Goal: Obtain resource: Obtain resource

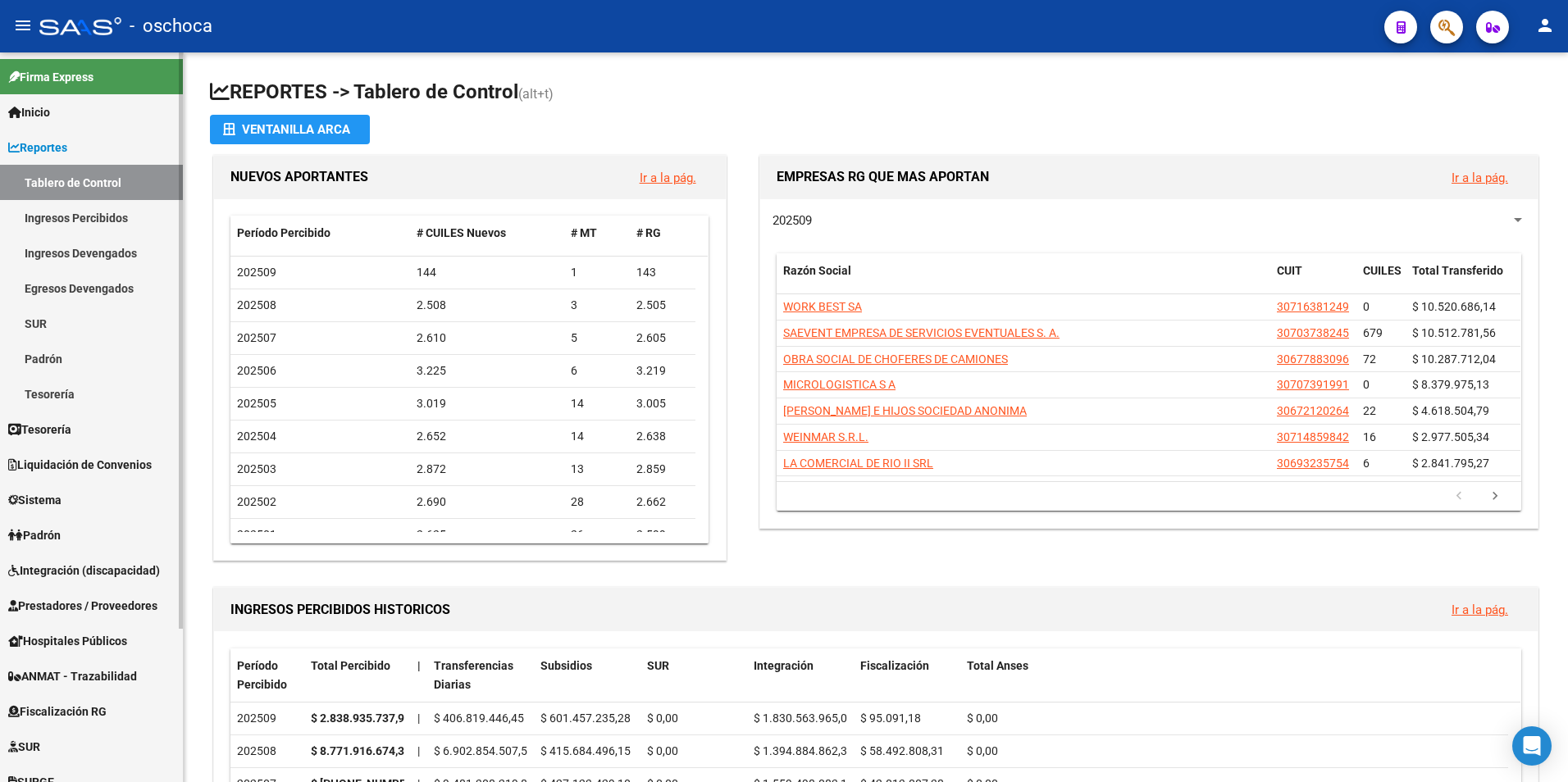
click at [79, 710] on span "Fiscalización RG" at bounding box center [58, 711] width 99 height 18
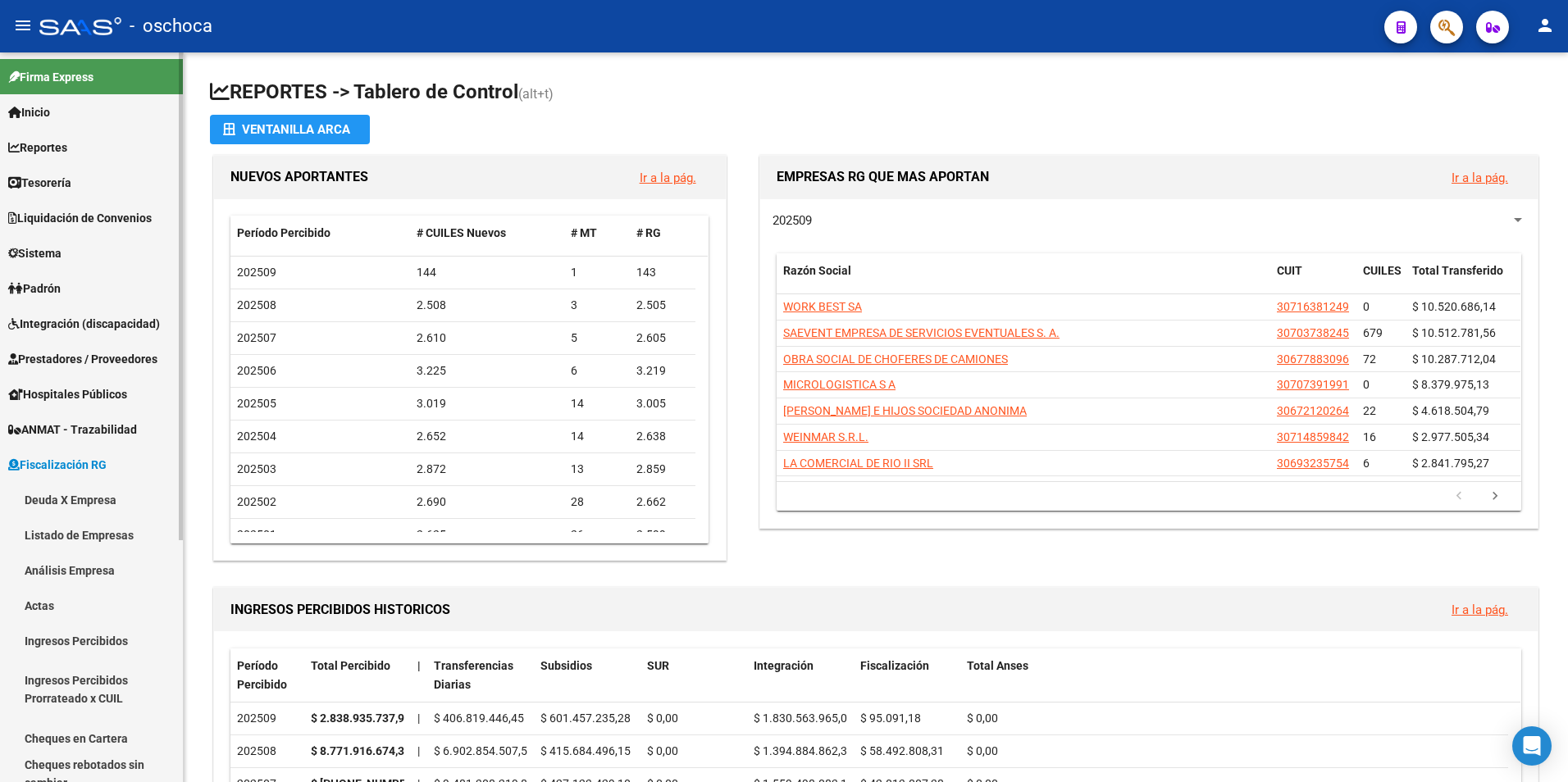
click at [79, 569] on link "Análisis Empresa" at bounding box center [91, 570] width 183 height 35
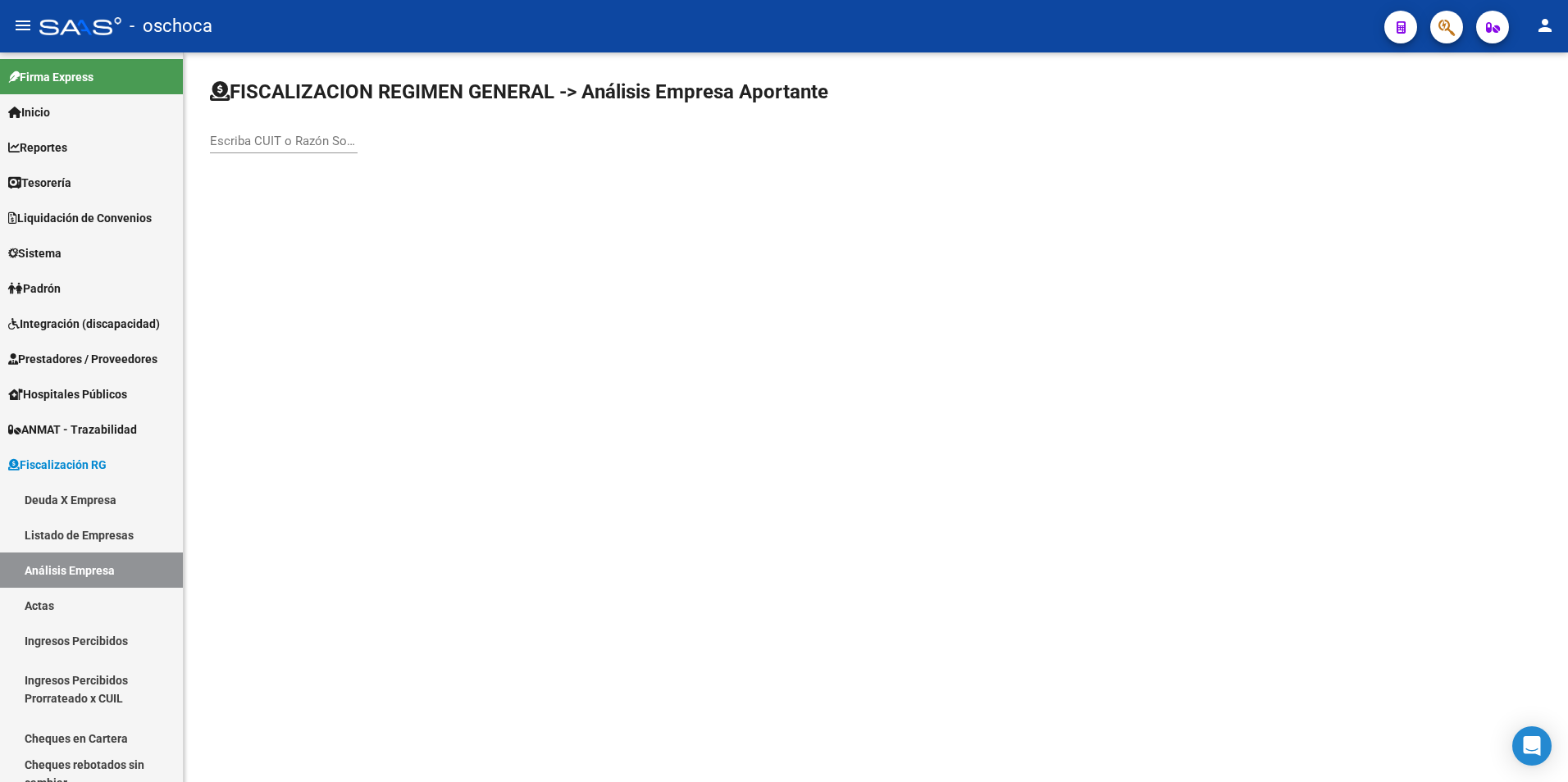
click at [218, 139] on input "Escriba CUIT o Razón Social para buscar" at bounding box center [284, 140] width 148 height 14
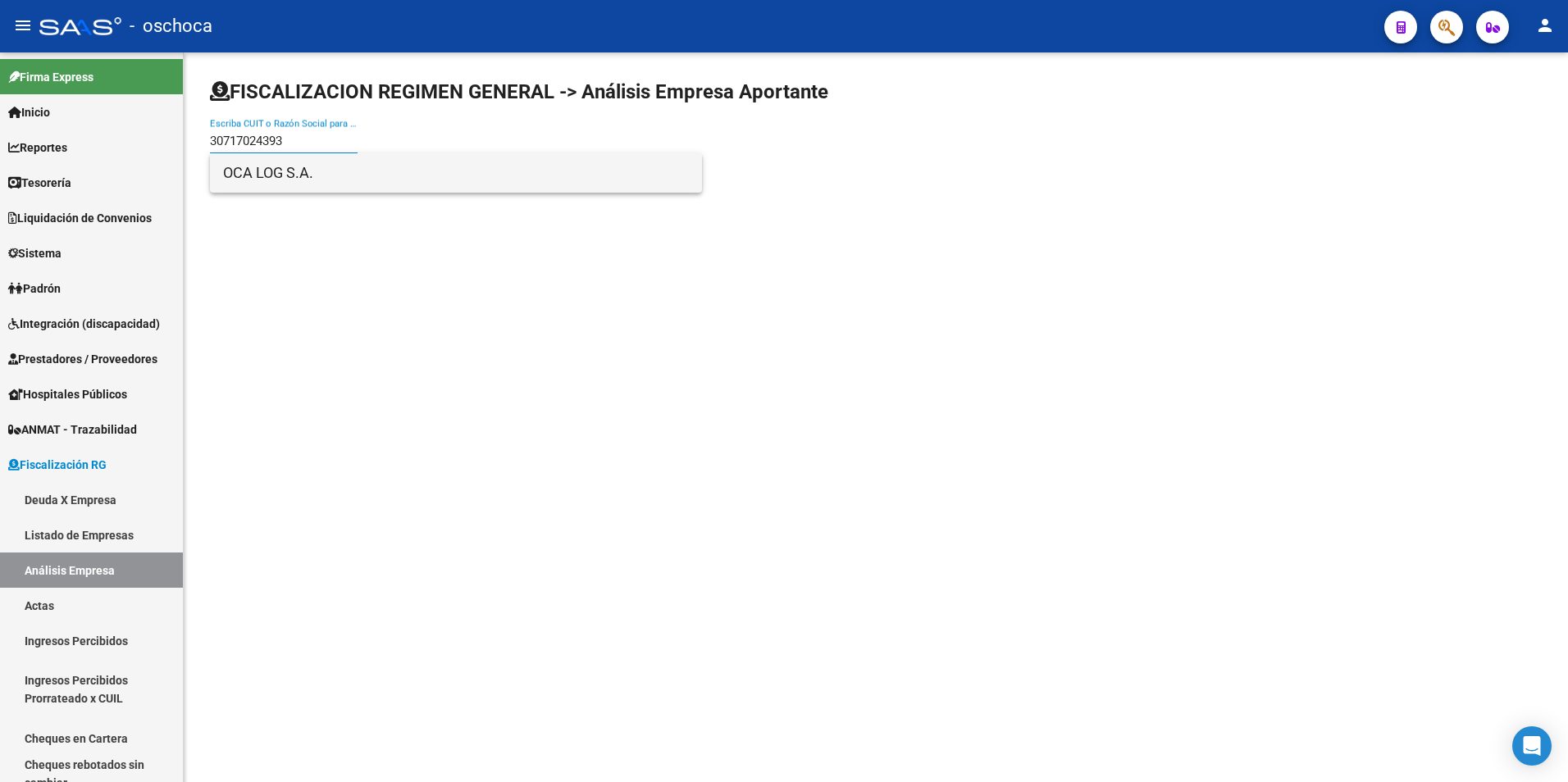
type input "30717024393"
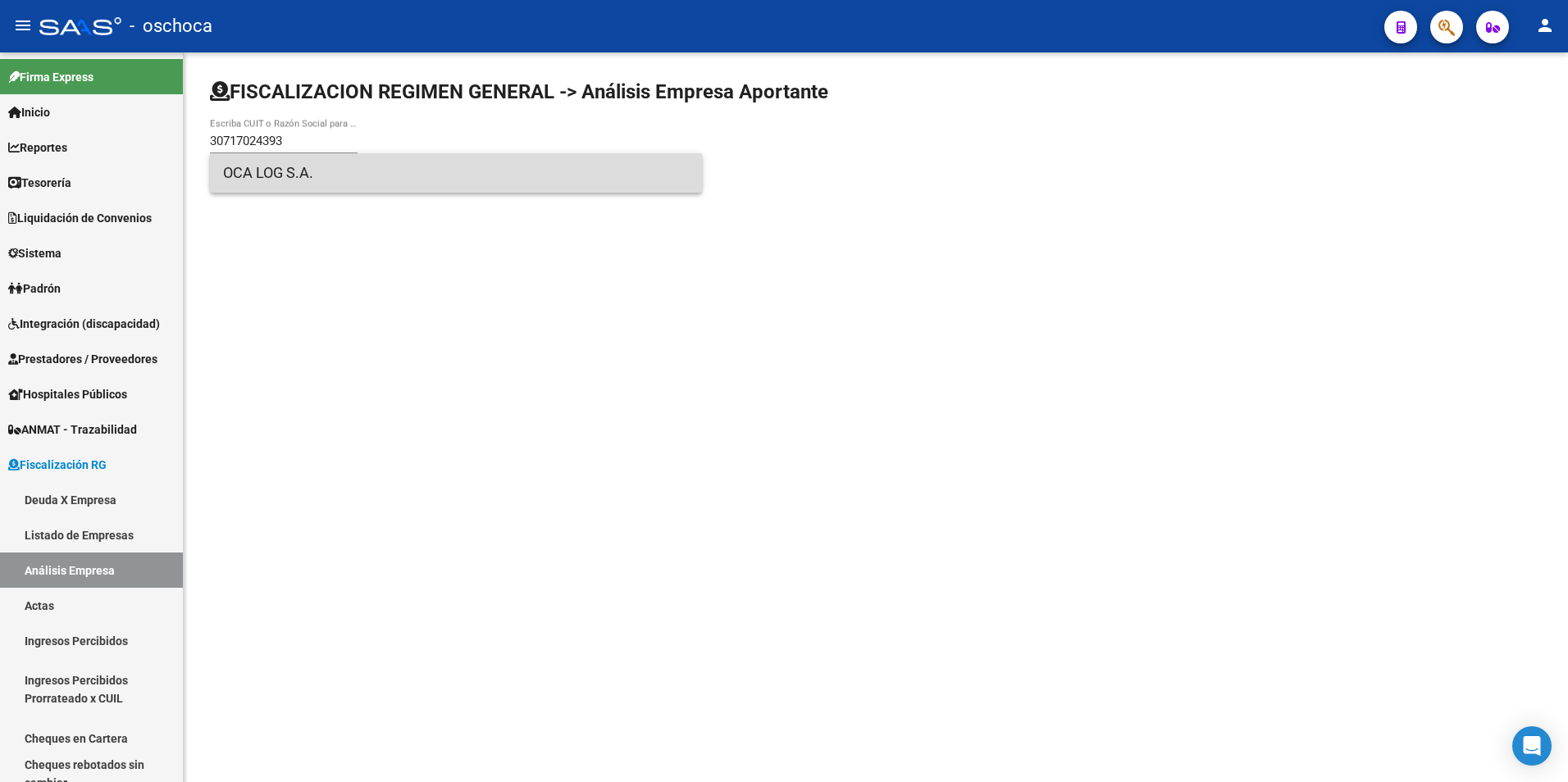
click at [257, 180] on span "OCA LOG S.A." at bounding box center [456, 173] width 466 height 39
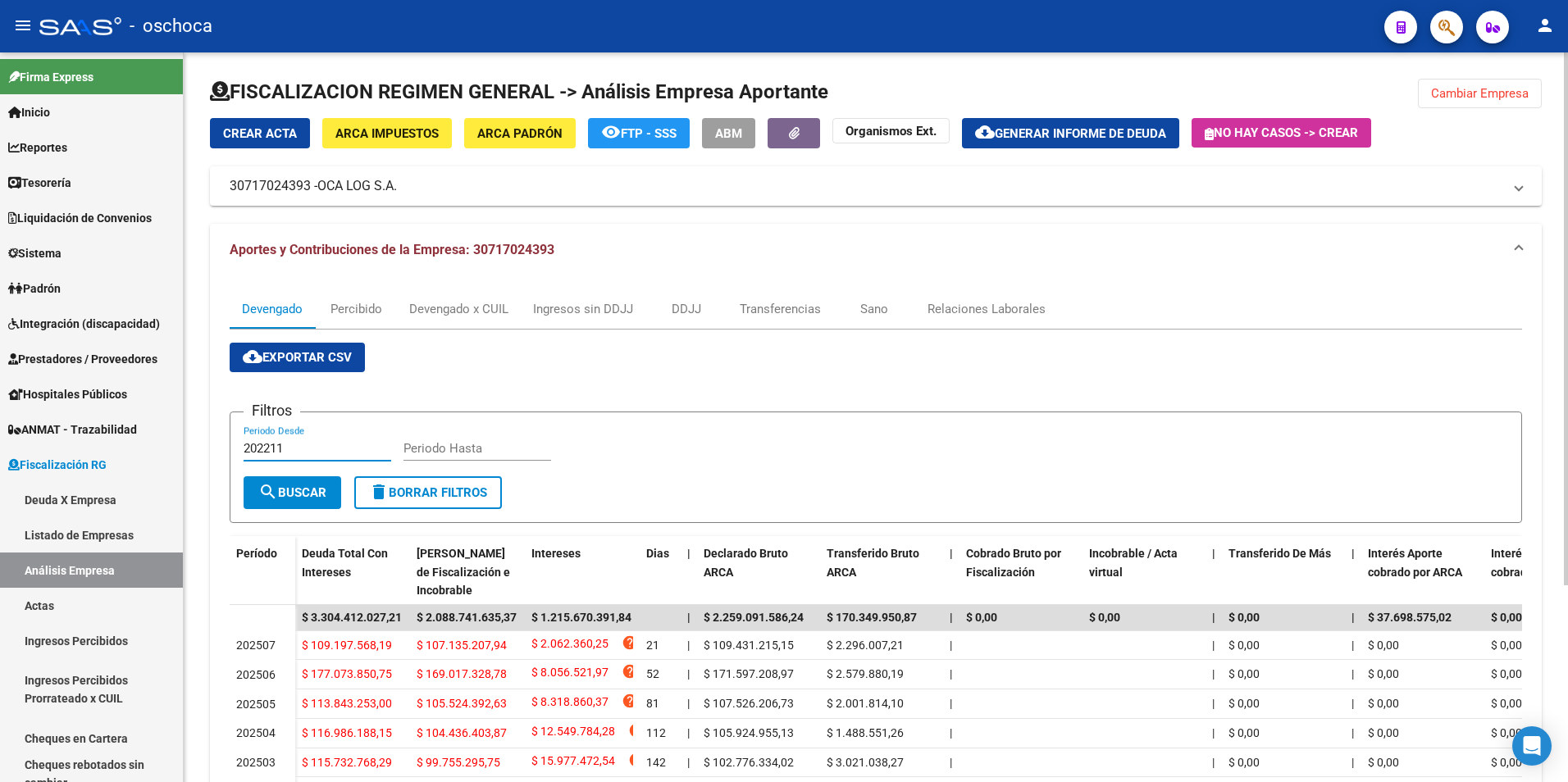
click at [302, 450] on input "202211" at bounding box center [317, 448] width 148 height 14
click at [455, 451] on input "Periodo Hasta" at bounding box center [478, 448] width 148 height 14
type input "202502"
click at [293, 490] on span "search Buscar" at bounding box center [293, 492] width 68 height 14
click at [1079, 130] on span "Generar informe de deuda" at bounding box center [1081, 133] width 172 height 14
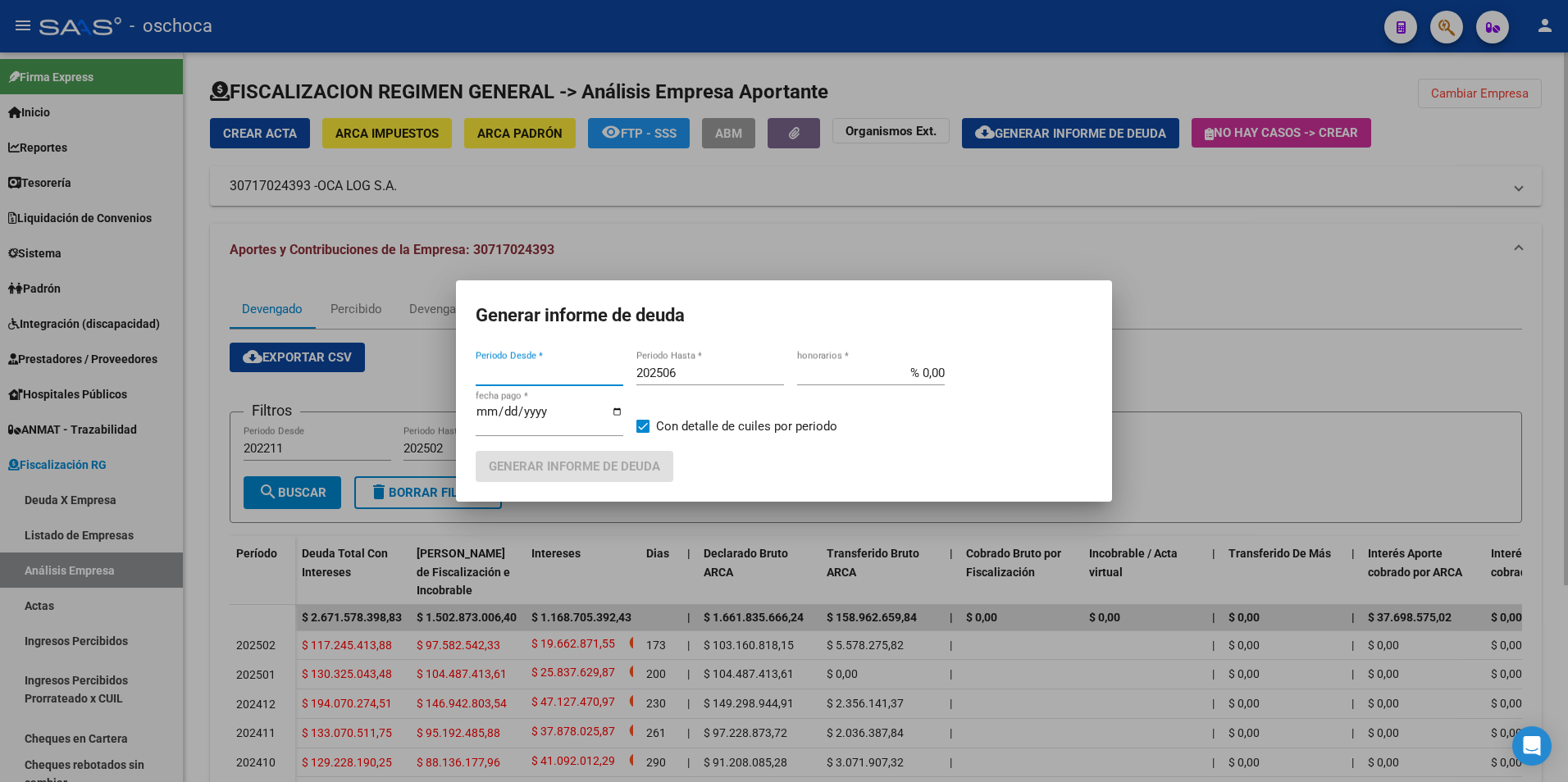
type input "202211"
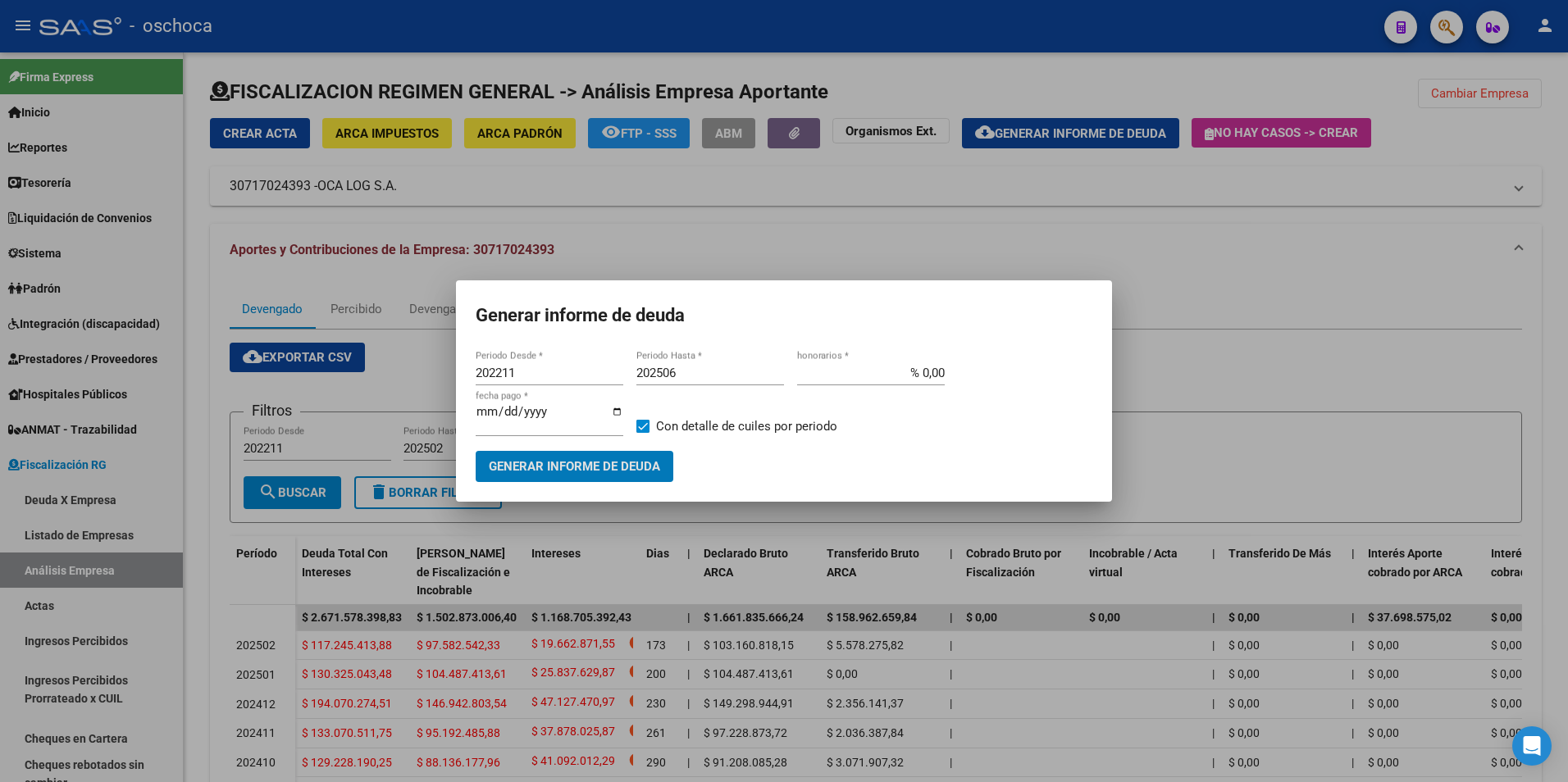
click at [696, 370] on input "202506" at bounding box center [710, 372] width 148 height 14
type input "202502"
click at [944, 380] on input "% 0,00" at bounding box center [871, 372] width 148 height 14
type input "% 21,00"
click at [650, 427] on label "Con detalle de cuiles por periodo" at bounding box center [736, 426] width 201 height 20
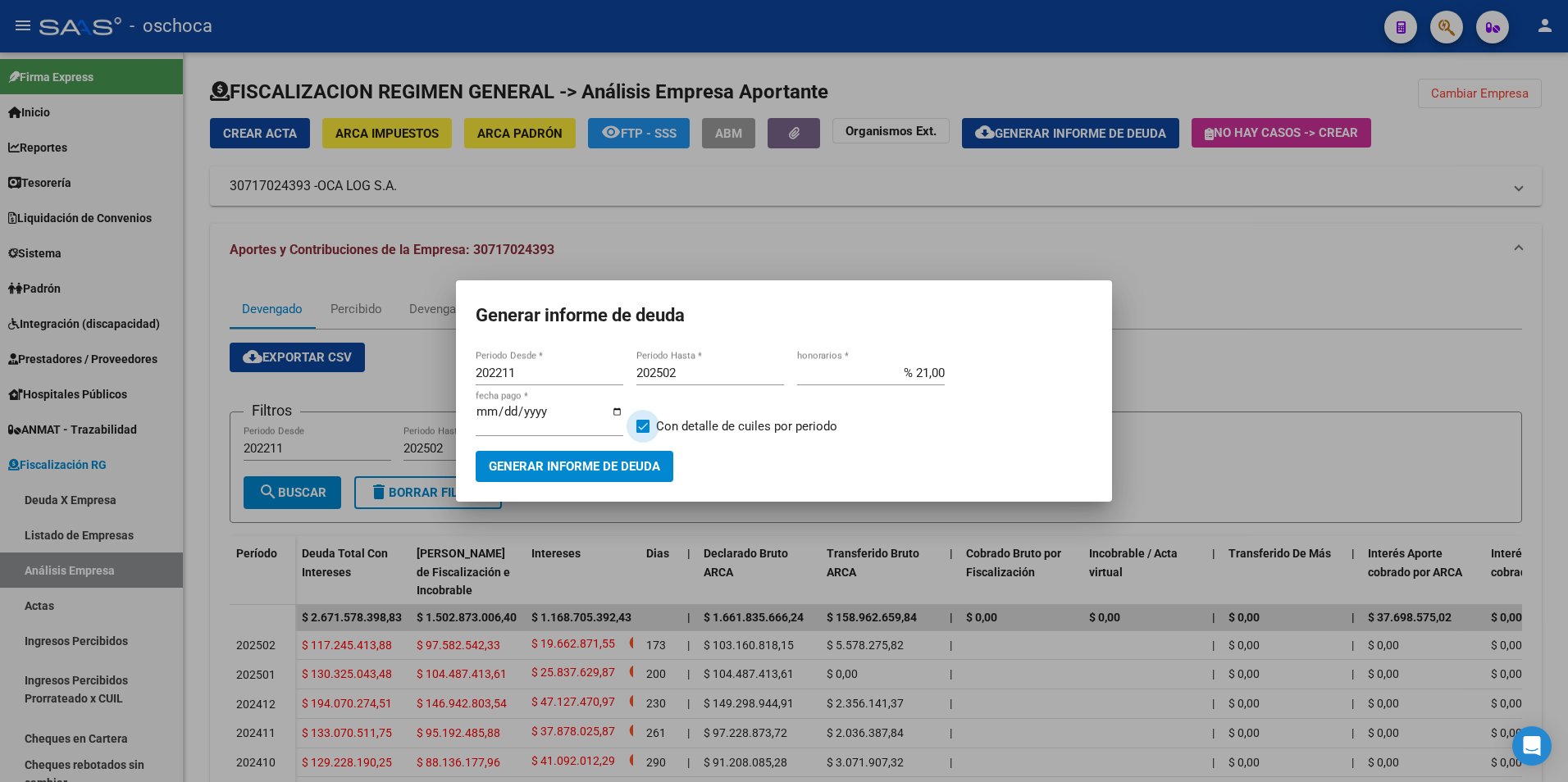
click at [643, 433] on input "Con detalle de cuiles por periodo" at bounding box center [642, 433] width 1 height 1
checkbox input "false"
click at [610, 463] on span "Generar informe de deuda" at bounding box center [575, 467] width 172 height 14
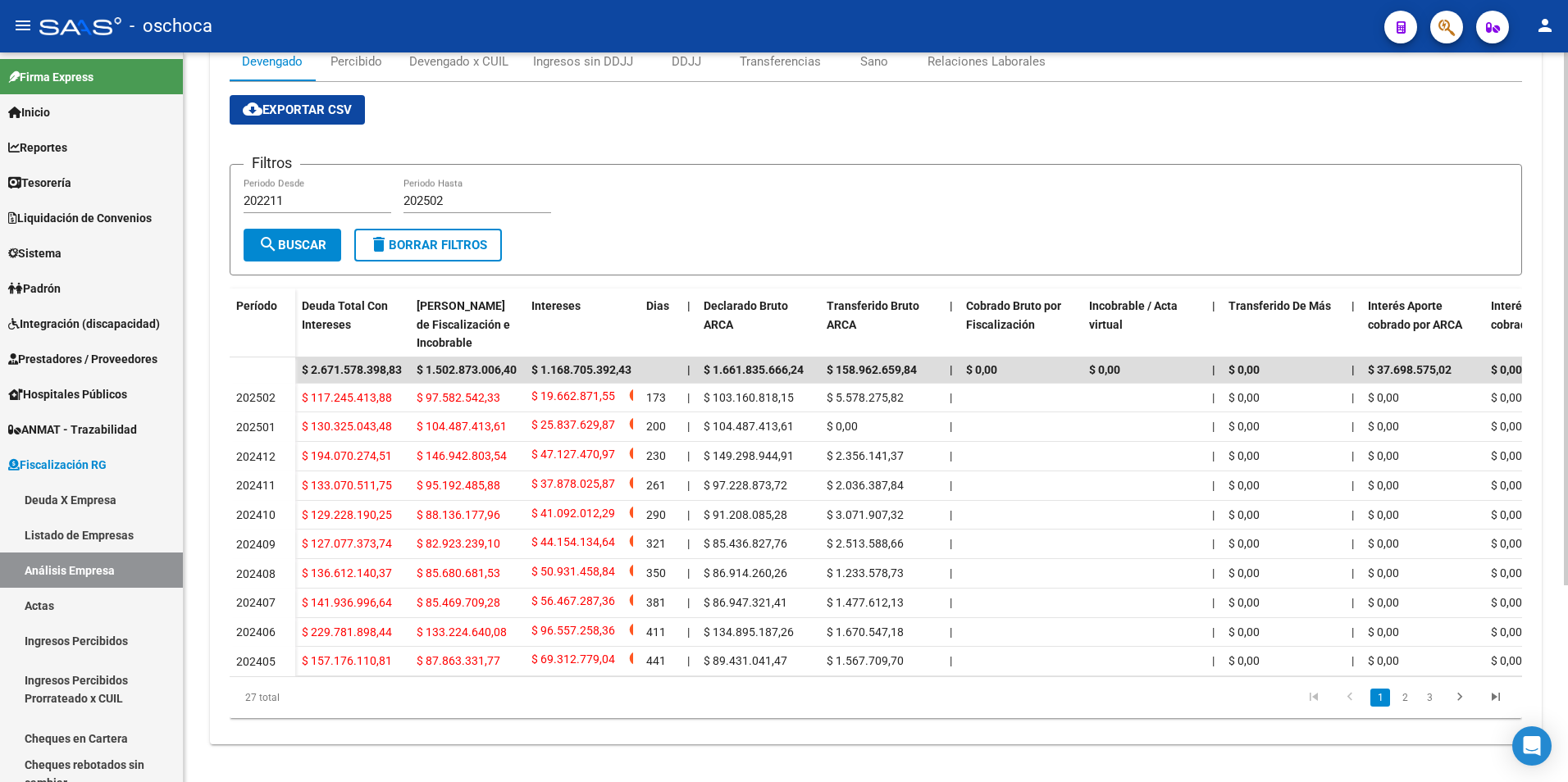
scroll to position [269, 0]
click at [1401, 701] on link "2" at bounding box center [1405, 695] width 20 height 18
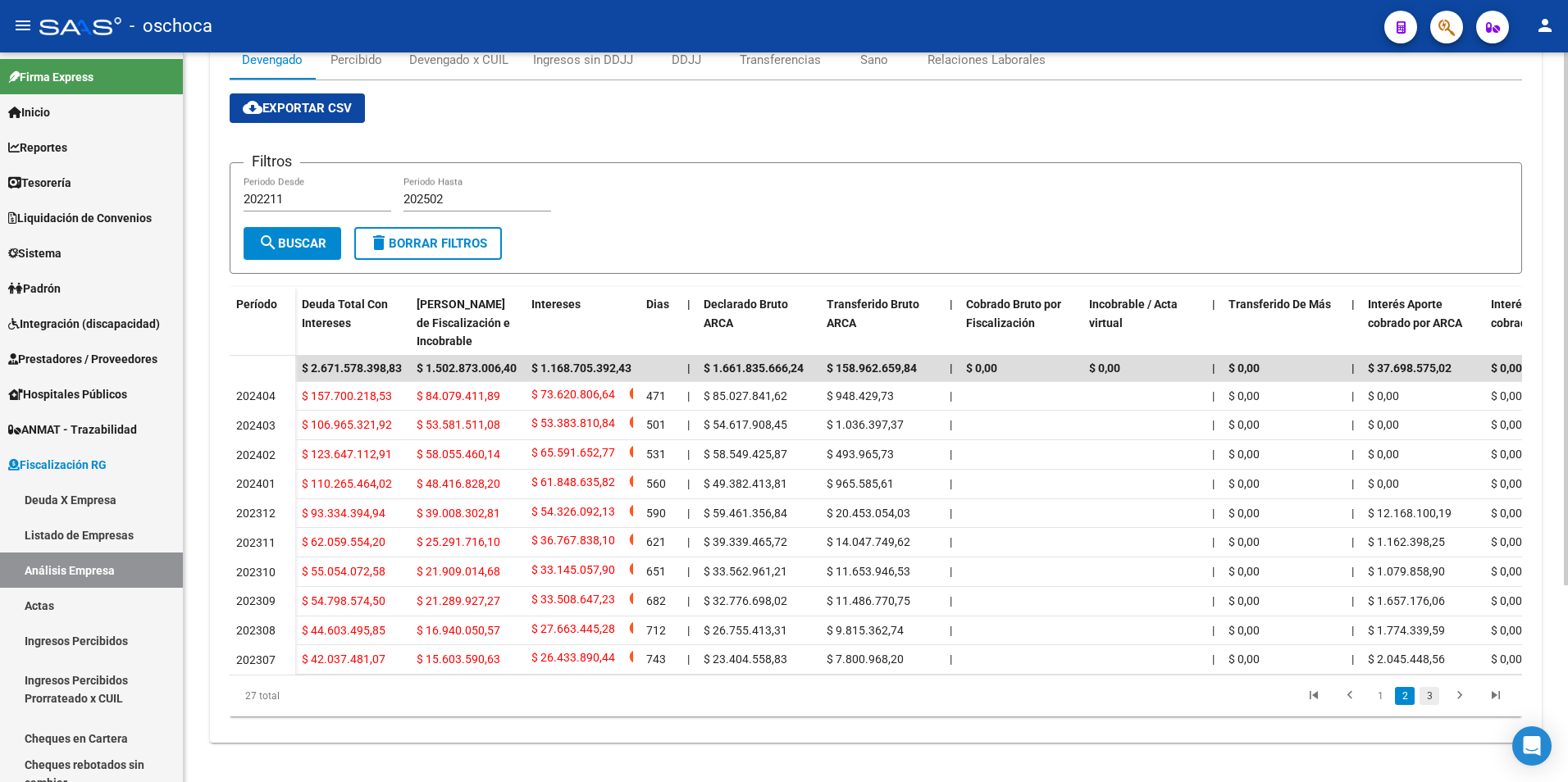
click at [1421, 694] on link "3" at bounding box center [1429, 695] width 20 height 18
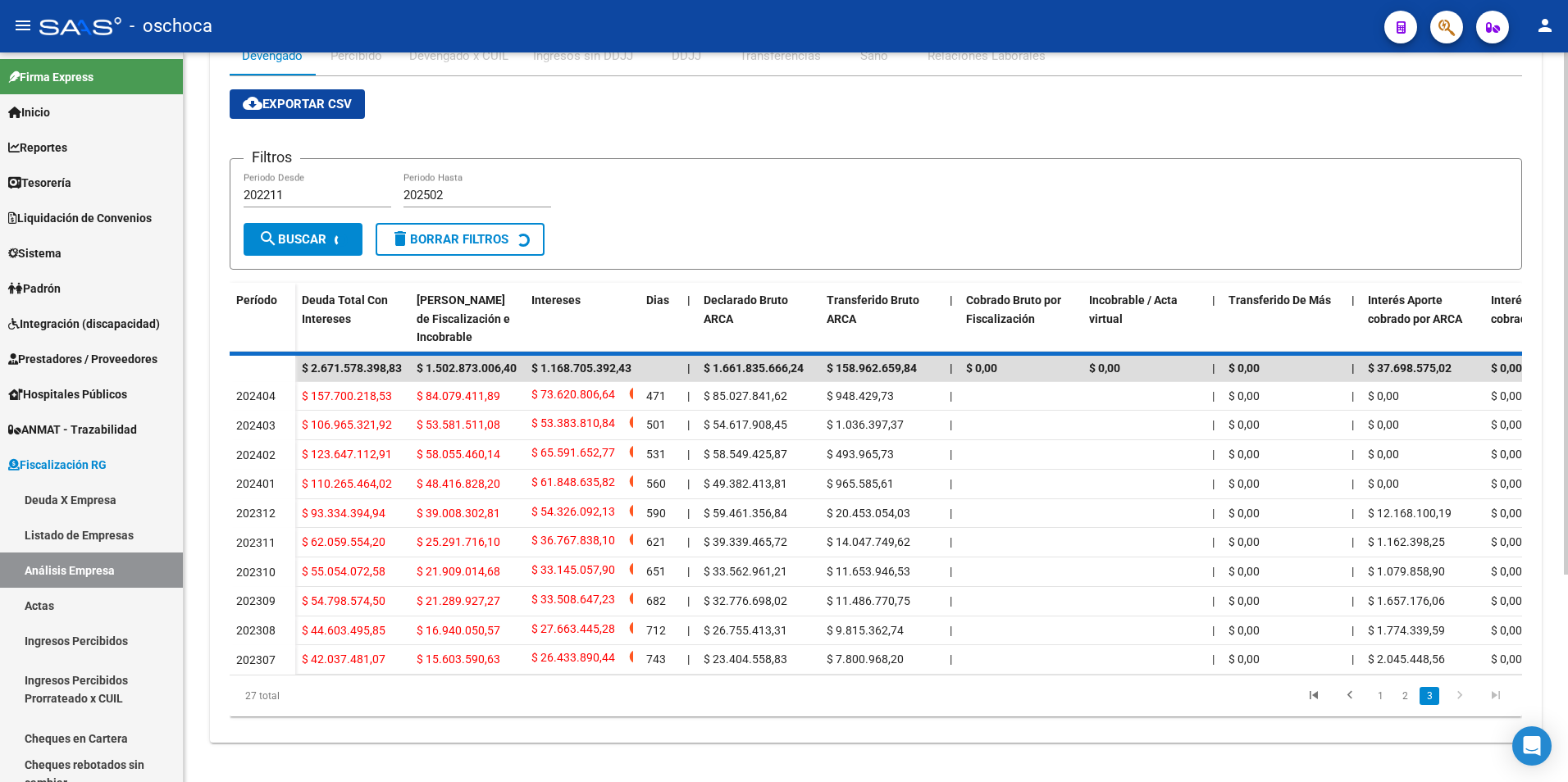
scroll to position [179, 0]
